Goal: Task Accomplishment & Management: Manage account settings

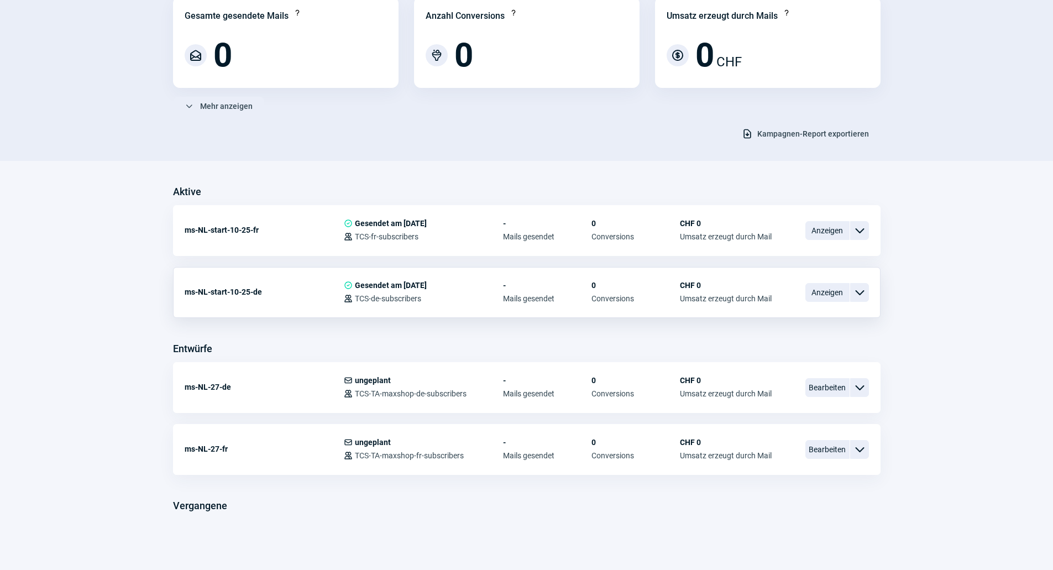
scroll to position [122, 0]
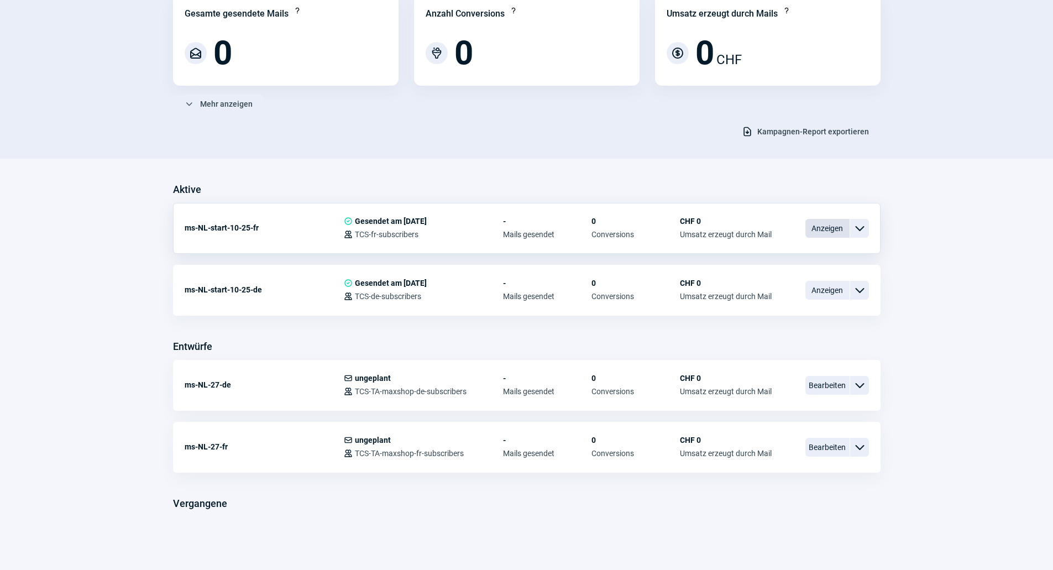
click at [826, 231] on span "Anzeigen" at bounding box center [827, 228] width 44 height 19
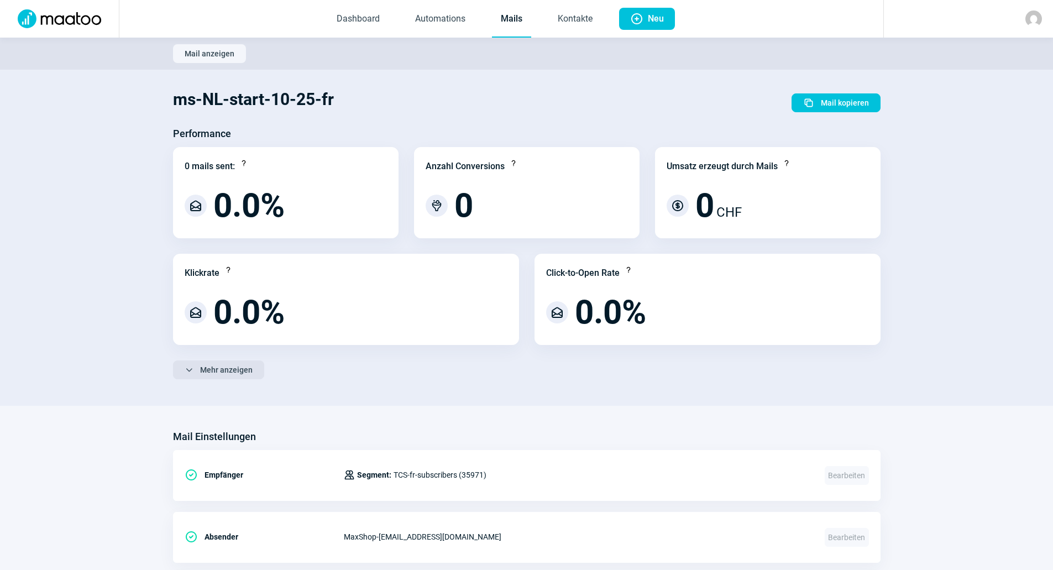
click at [238, 370] on span "Mehr anzeigen" at bounding box center [226, 370] width 52 height 18
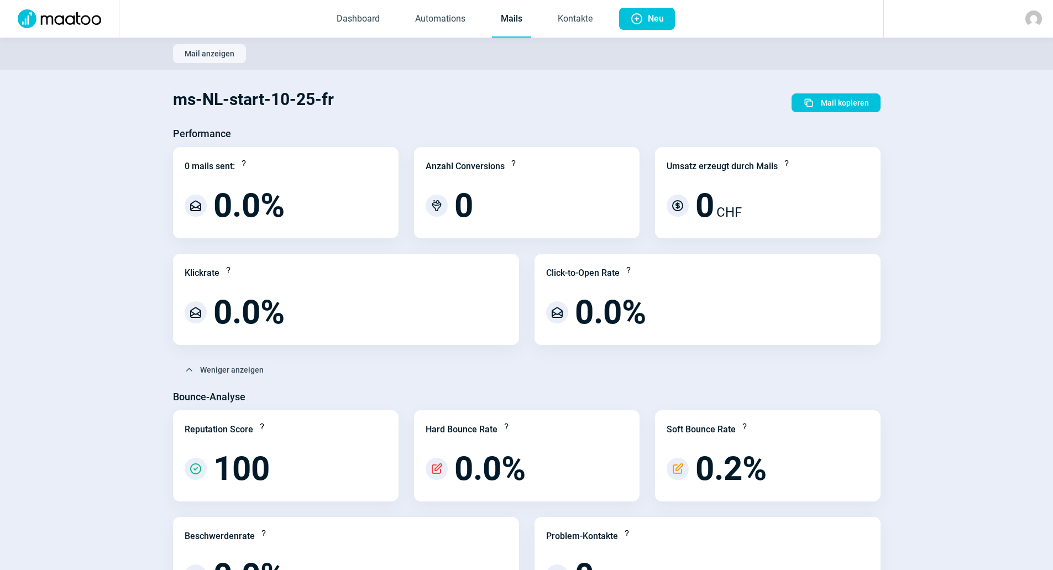
click at [230, 56] on span "Mail anzeigen" at bounding box center [210, 54] width 50 height 18
click at [216, 52] on span "Mail anzeigen" at bounding box center [210, 54] width 50 height 18
click at [500, 20] on link "Mails" at bounding box center [511, 19] width 39 height 36
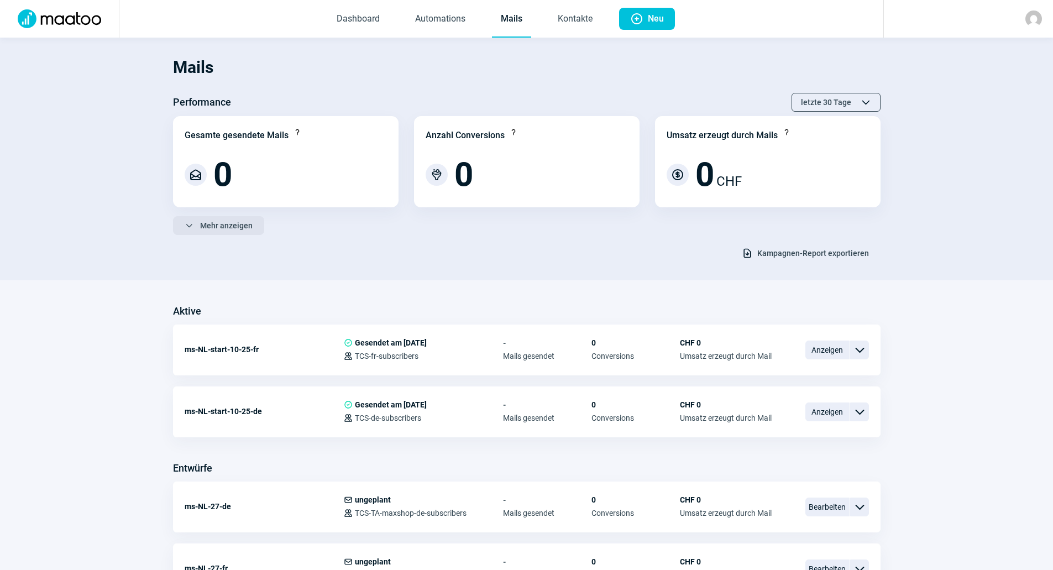
click at [234, 225] on span "Mehr anzeigen" at bounding box center [226, 226] width 52 height 18
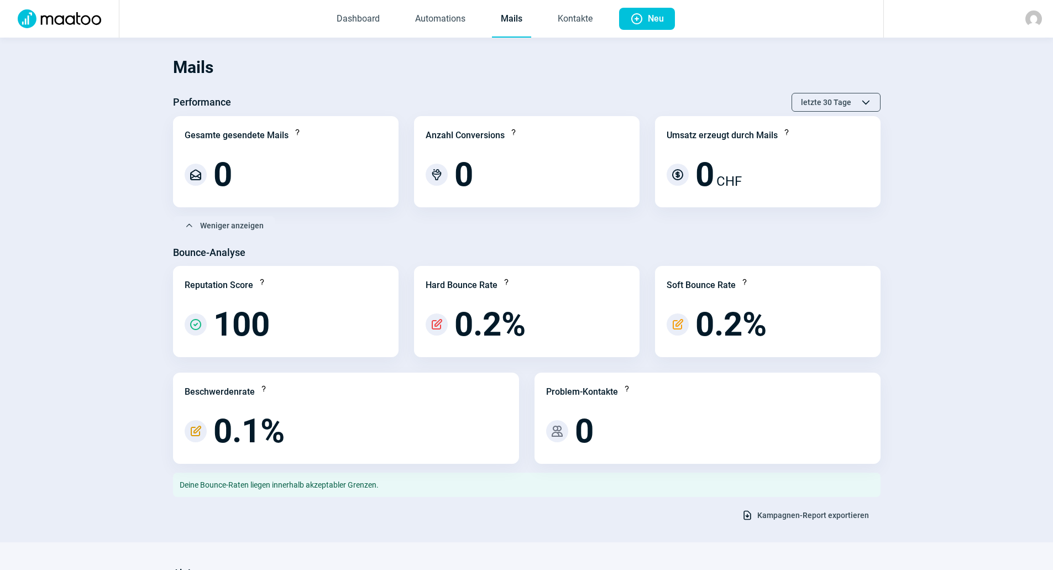
click at [511, 22] on link "Mails" at bounding box center [511, 19] width 39 height 36
click at [59, 17] on img at bounding box center [59, 18] width 97 height 19
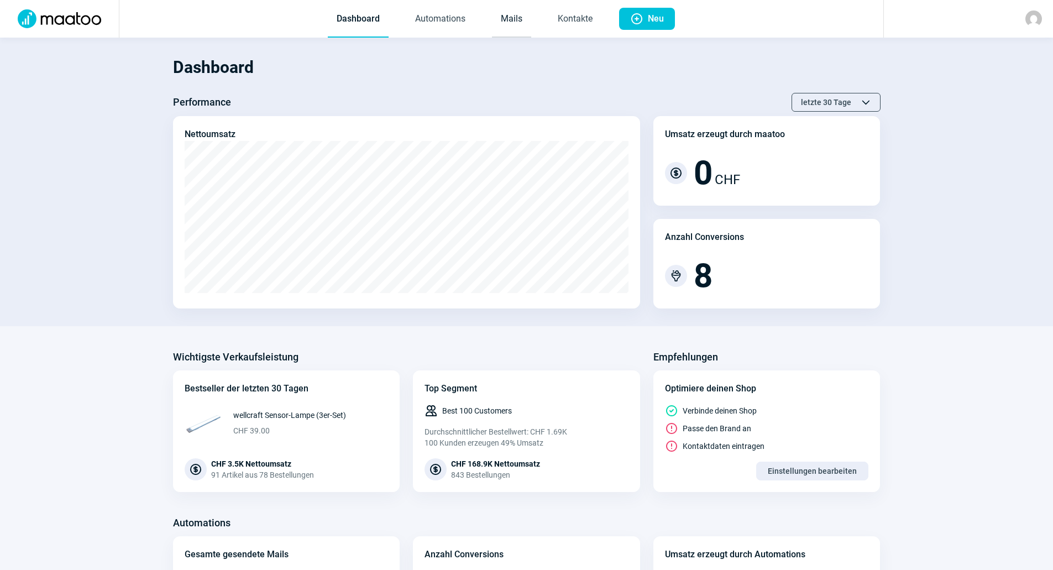
click at [514, 20] on link "Mails" at bounding box center [511, 19] width 39 height 36
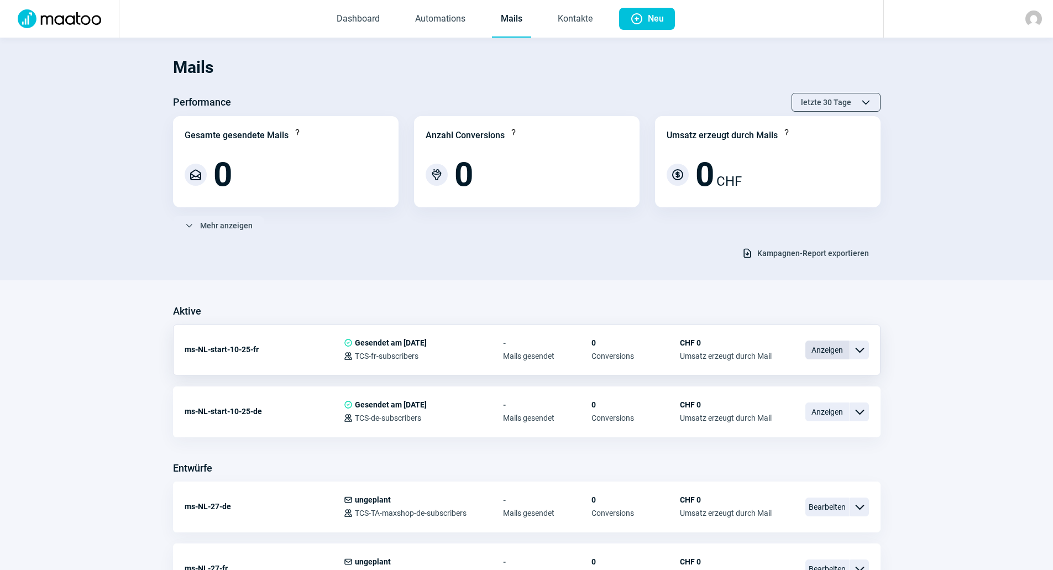
click at [819, 355] on span "Anzeigen" at bounding box center [827, 349] width 44 height 19
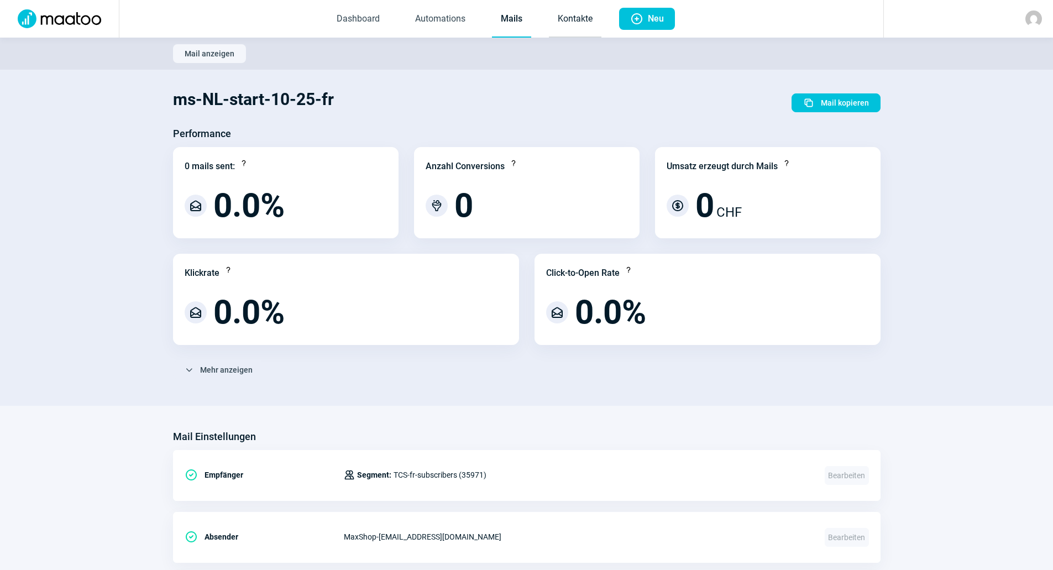
click at [581, 23] on link "Kontakte" at bounding box center [575, 19] width 52 height 36
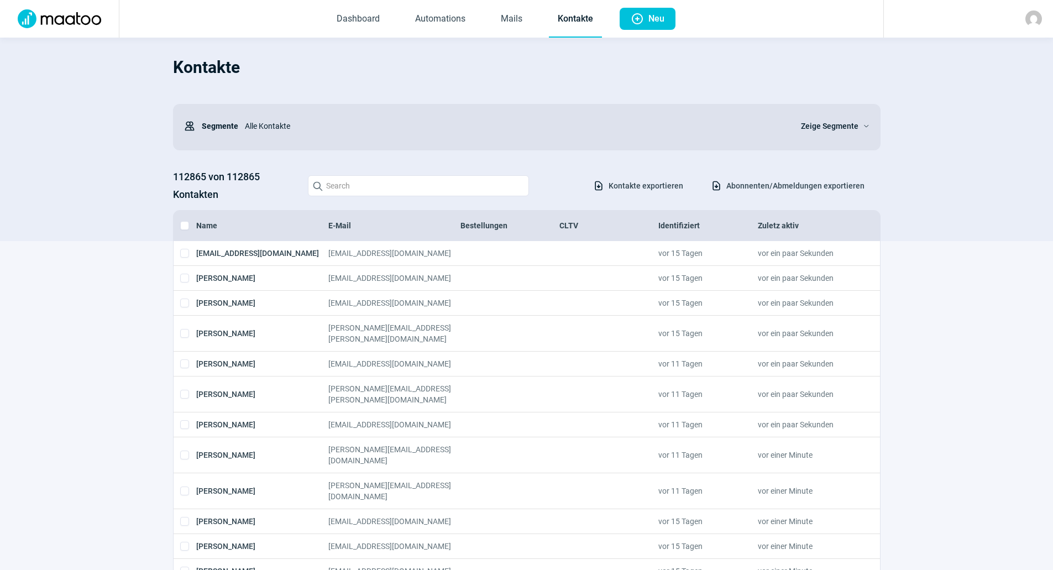
click at [843, 127] on span "Zeige Segmente" at bounding box center [829, 125] width 57 height 13
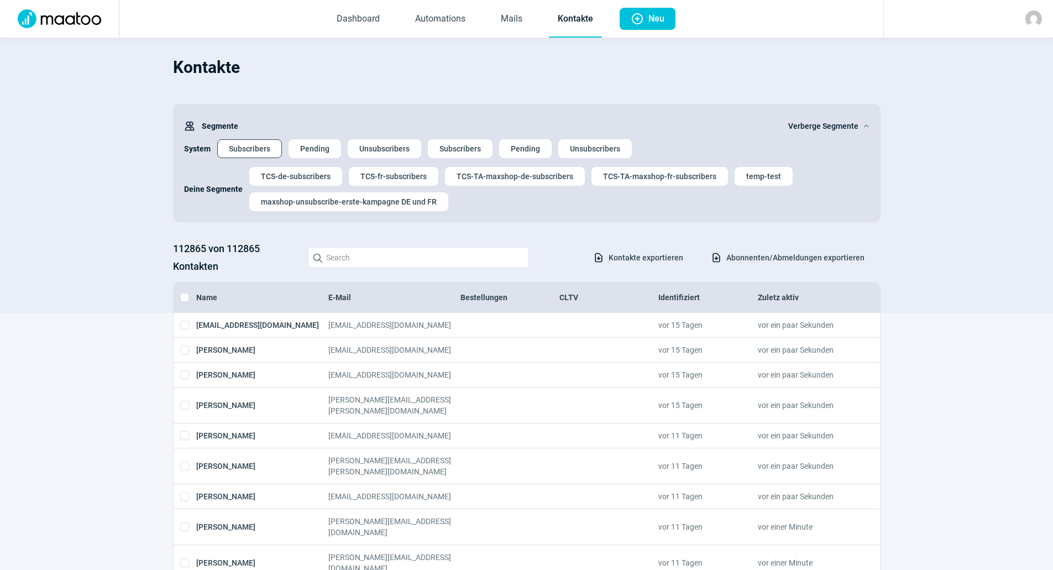
click at [259, 150] on span "Subscribers" at bounding box center [249, 149] width 41 height 18
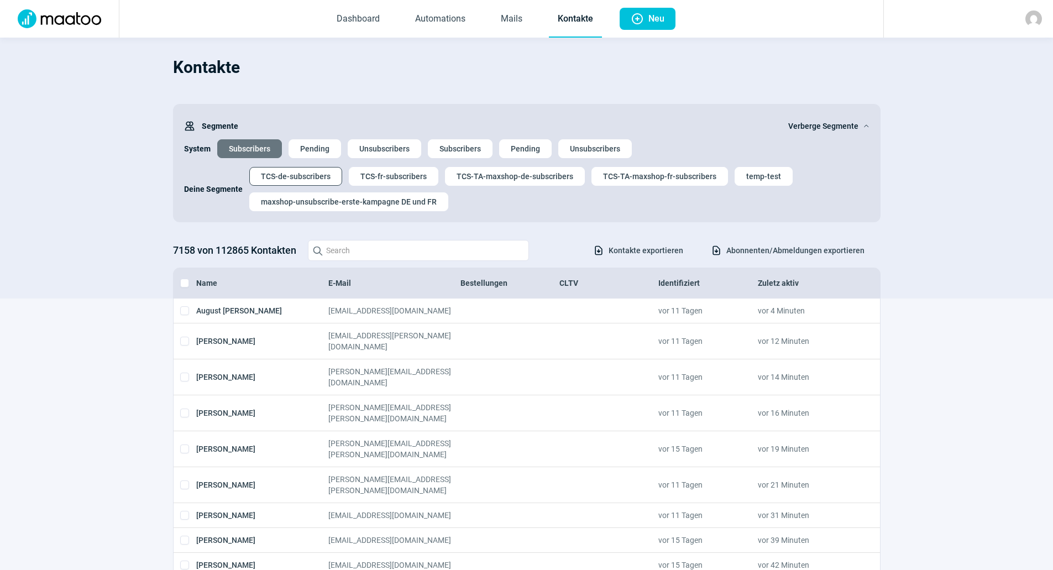
click at [276, 178] on span "TCS-de-subscribers" at bounding box center [296, 176] width 70 height 18
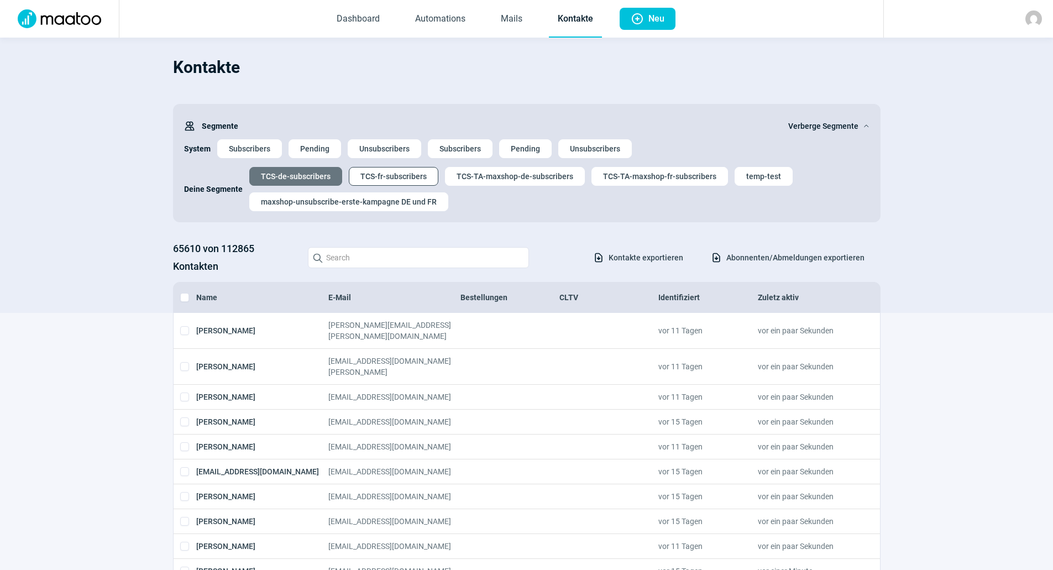
click at [390, 178] on span "TCS-fr-subscribers" at bounding box center [393, 176] width 66 height 18
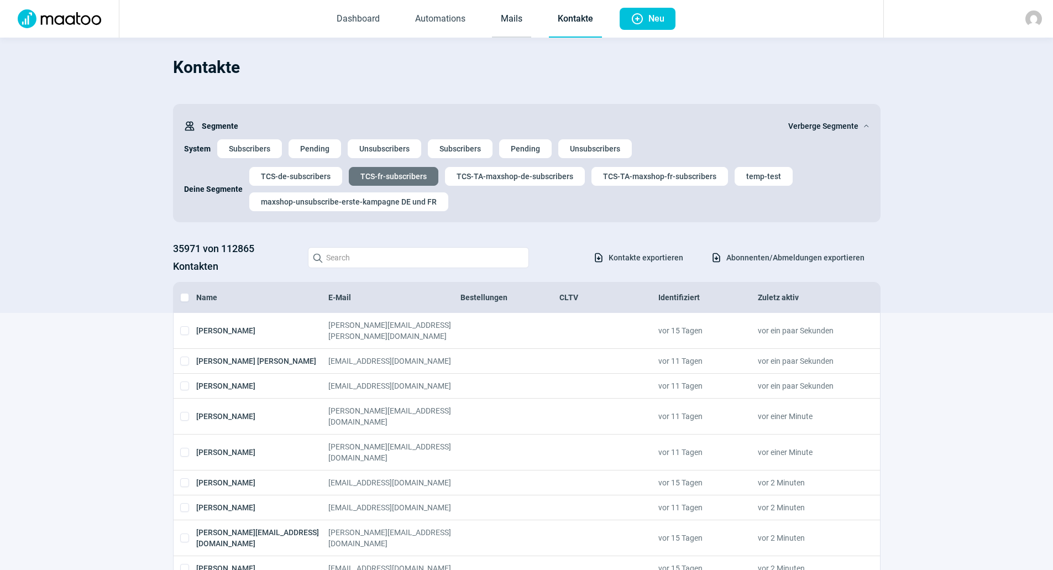
click at [505, 23] on link "Mails" at bounding box center [511, 19] width 39 height 36
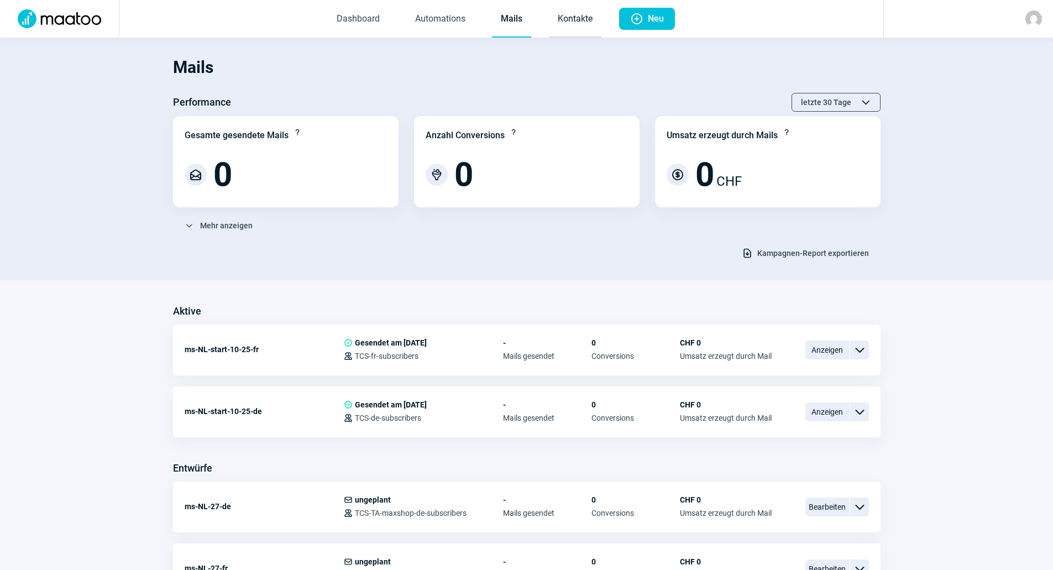
click at [581, 18] on link "Kontakte" at bounding box center [575, 19] width 52 height 36
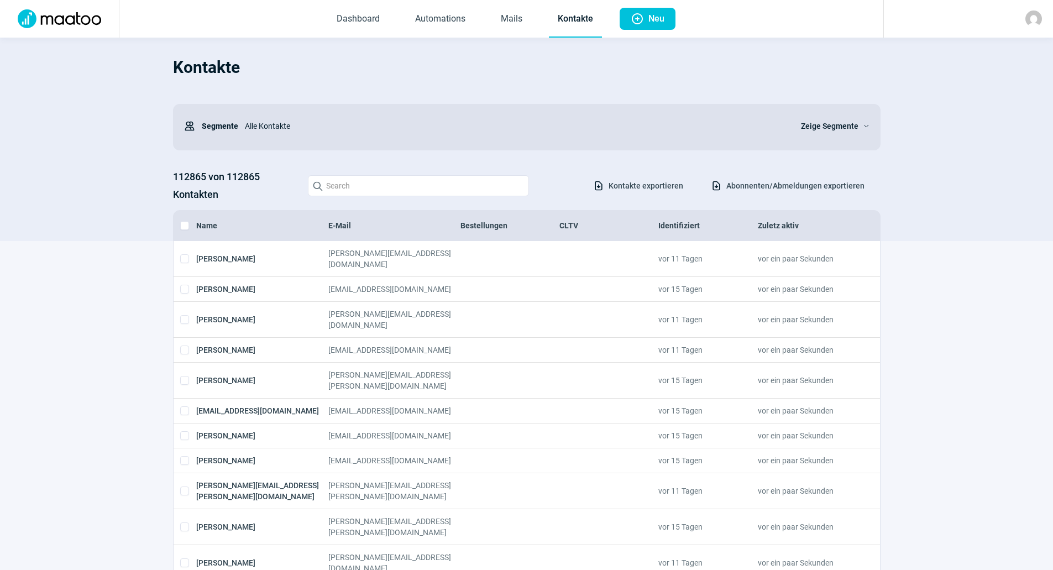
click at [785, 182] on span "Abonnenten/Abmeldungen exportieren" at bounding box center [795, 186] width 138 height 18
